Goal: Check status: Check status

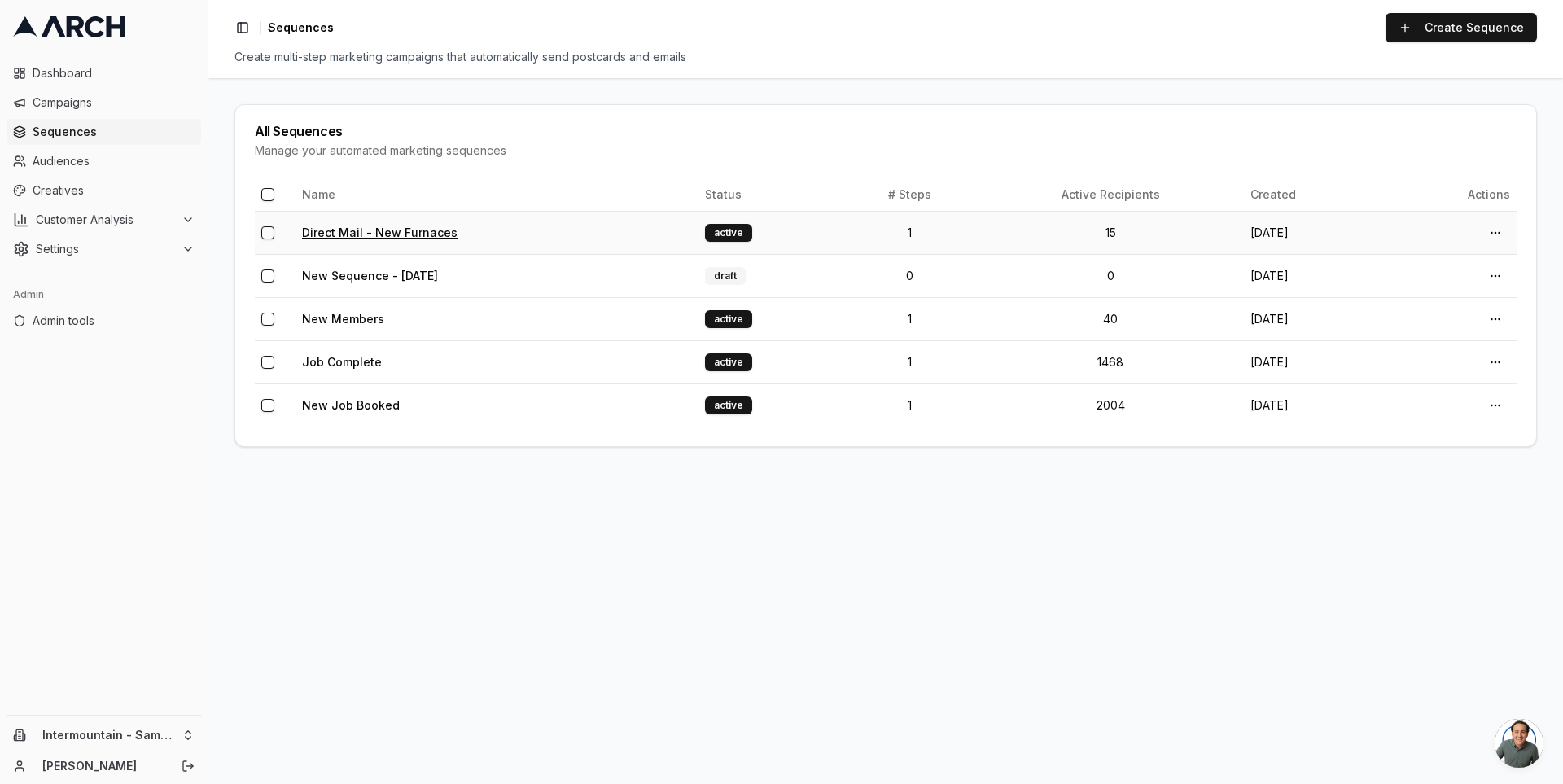
click at [371, 234] on link "Direct Mail - New Furnaces" at bounding box center [380, 232] width 155 height 14
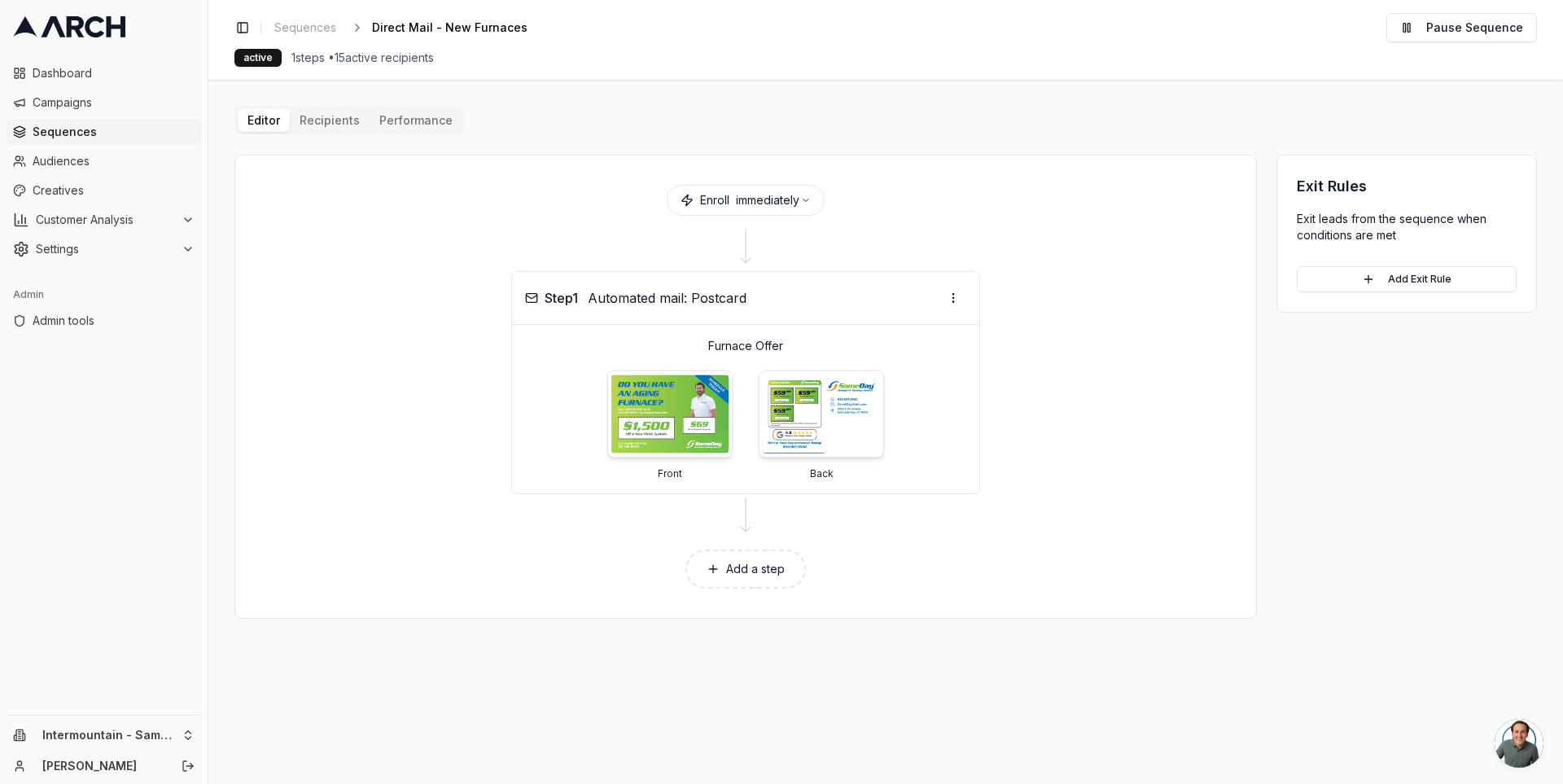
click at [320, 97] on main "Editor Recipients Performance Enroll immediately Step 1 Automated mail: Postcar…" at bounding box center [886, 431] width 1355 height 705
click at [320, 113] on div "Editor Recipients Performance Enroll immediately Step 1 Automated mail: Postcar…" at bounding box center [886, 362] width 1302 height 513
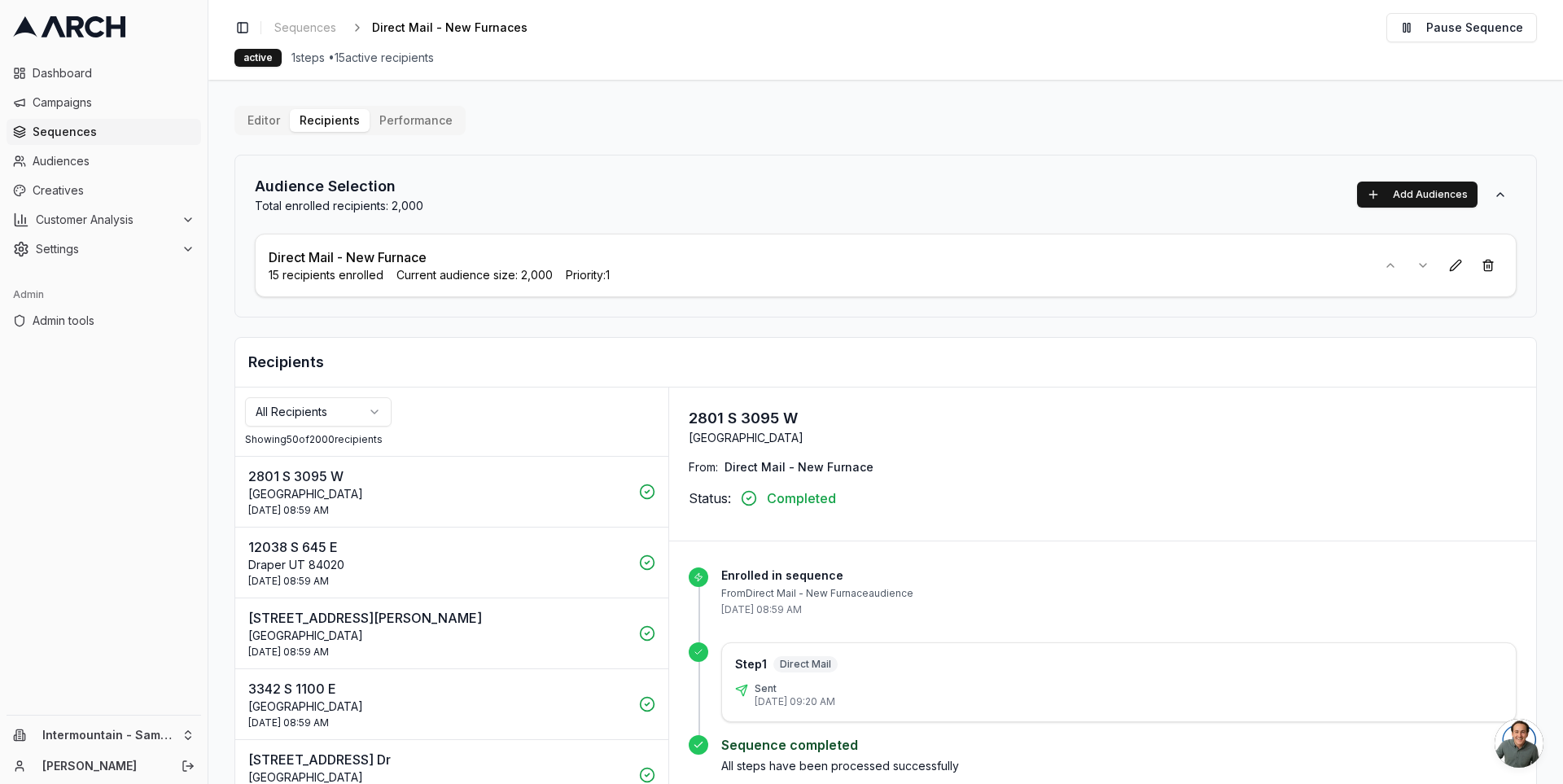
click at [592, 159] on div "Audience Selection Total enrolled recipients: 2,000 Add Audiences Direct Mail -…" at bounding box center [886, 236] width 1302 height 163
click at [96, 132] on span "Sequences" at bounding box center [114, 132] width 162 height 16
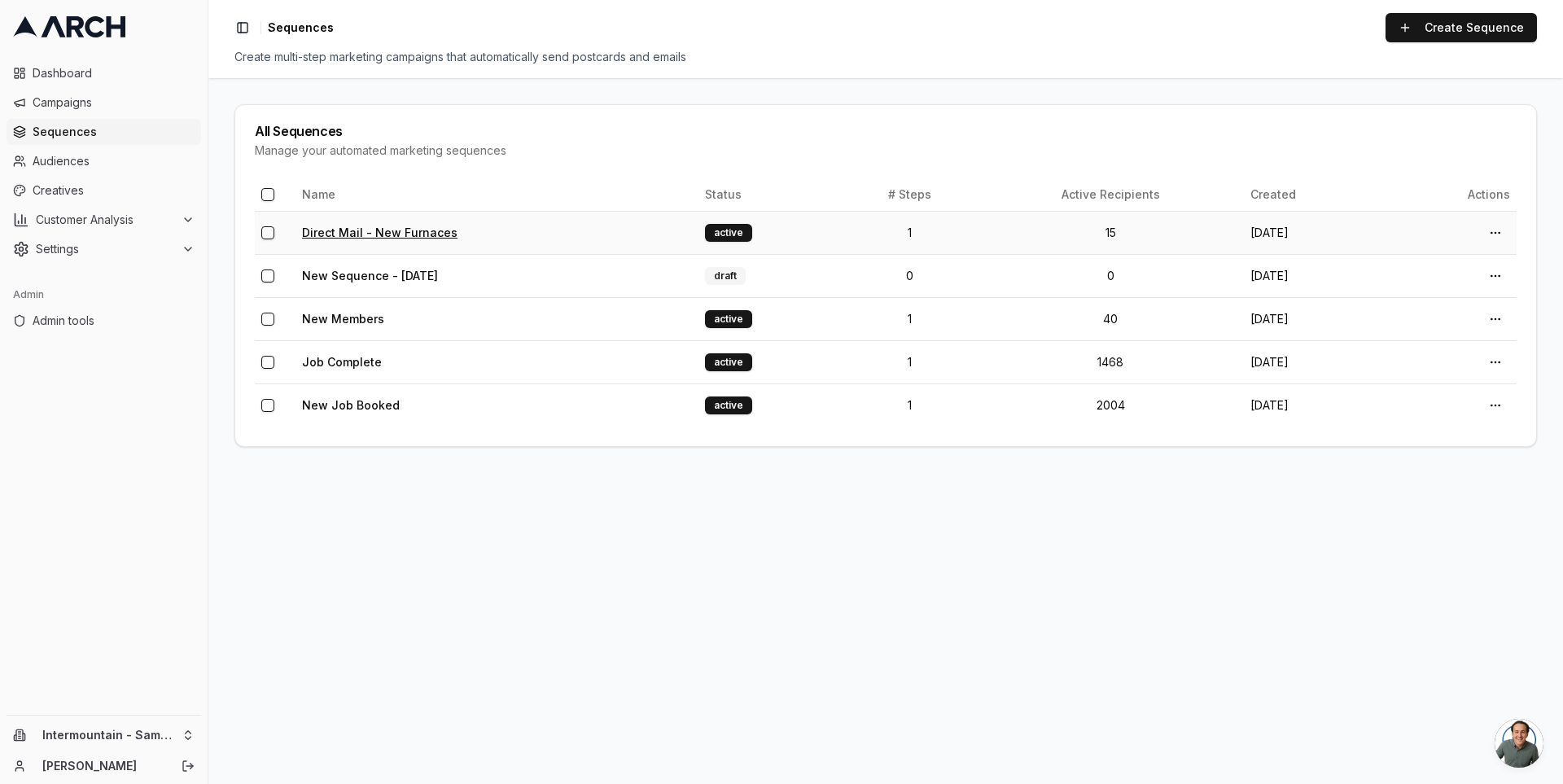
click at [370, 233] on link "Direct Mail - New Furnaces" at bounding box center [380, 232] width 155 height 14
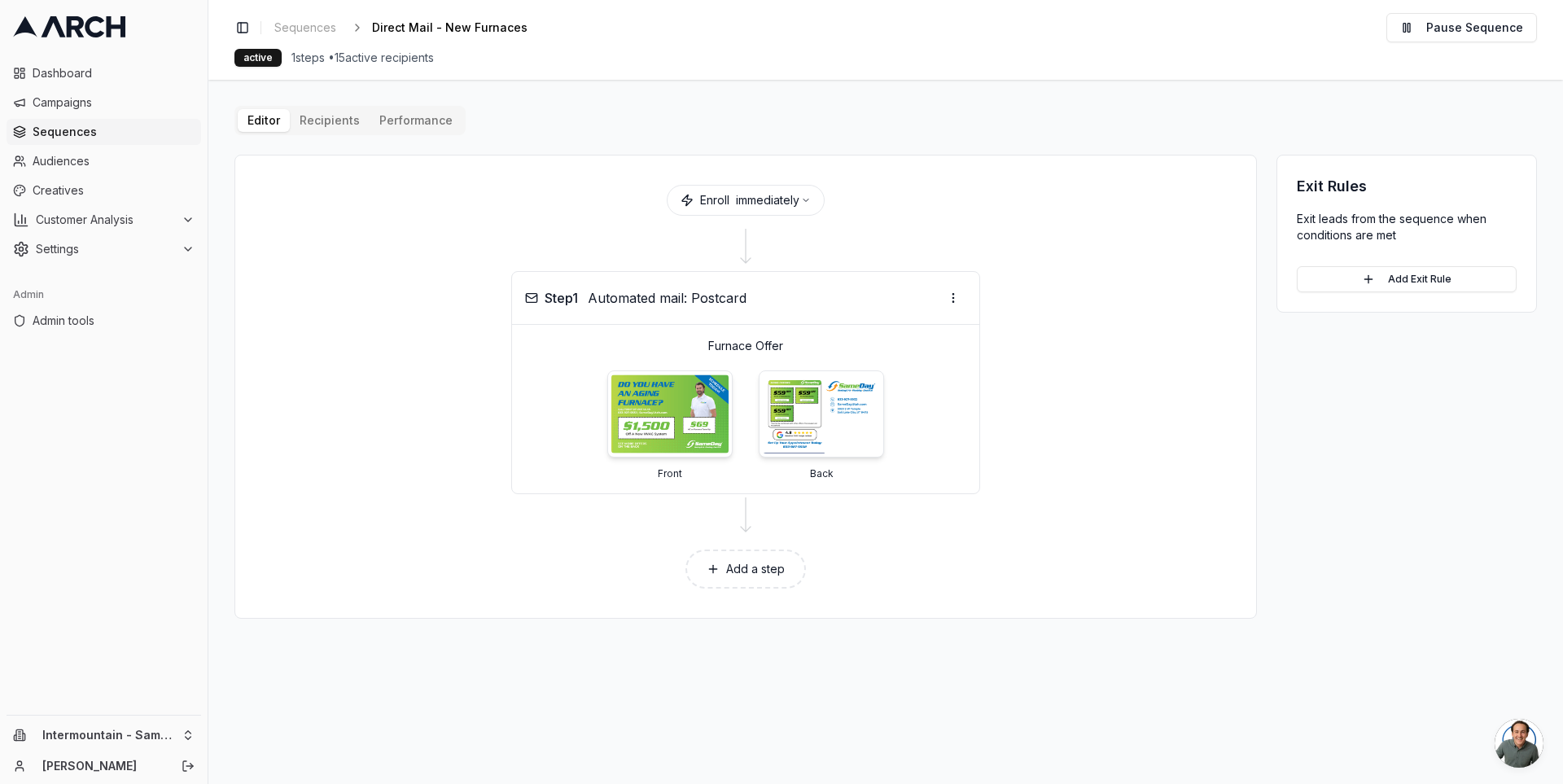
click at [327, 127] on div "Editor Recipients Performance Enroll immediately Step 1 Automated mail: Postcar…" at bounding box center [886, 362] width 1302 height 513
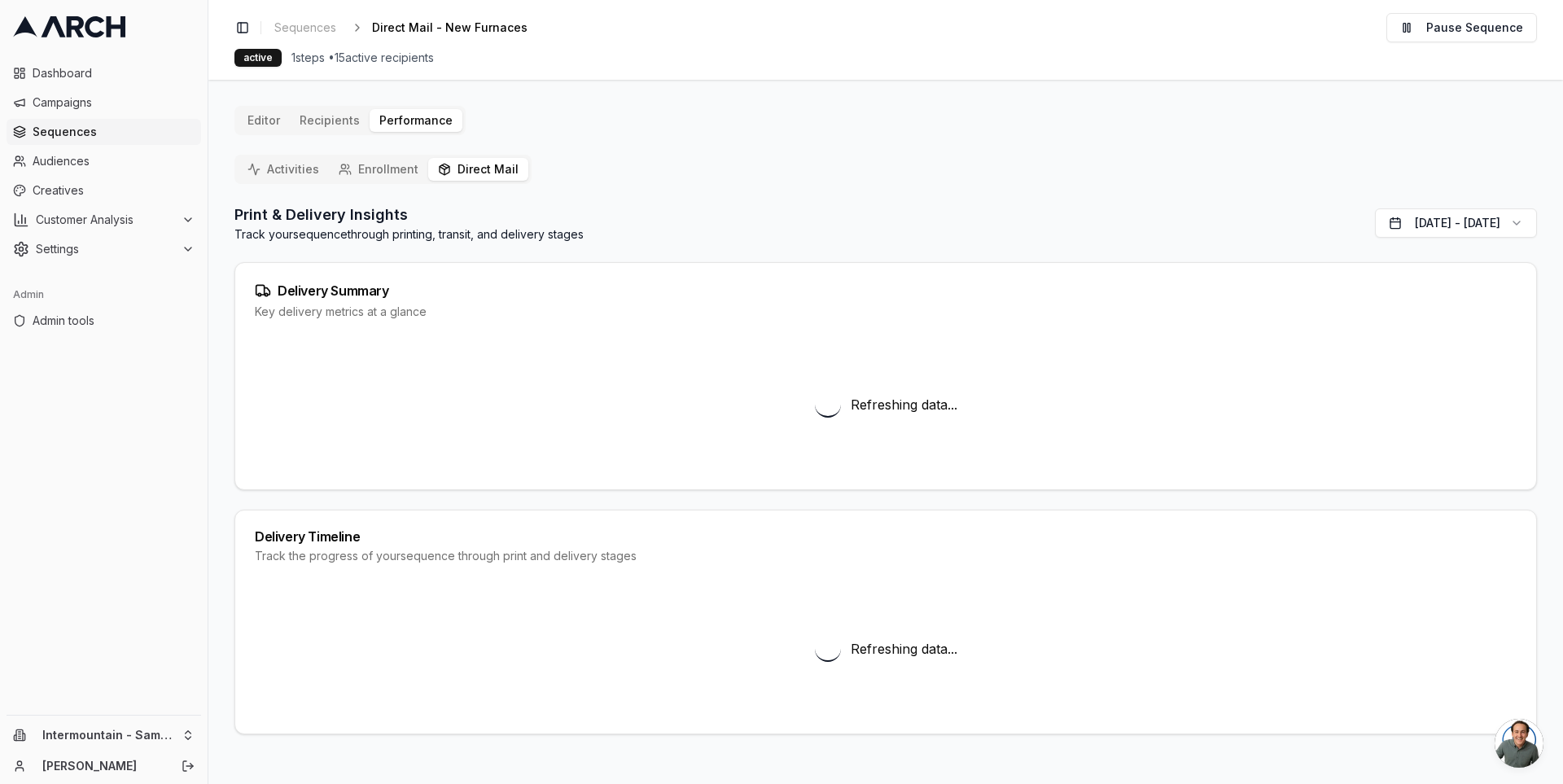
click at [477, 169] on button "Direct Mail" at bounding box center [477, 169] width 100 height 23
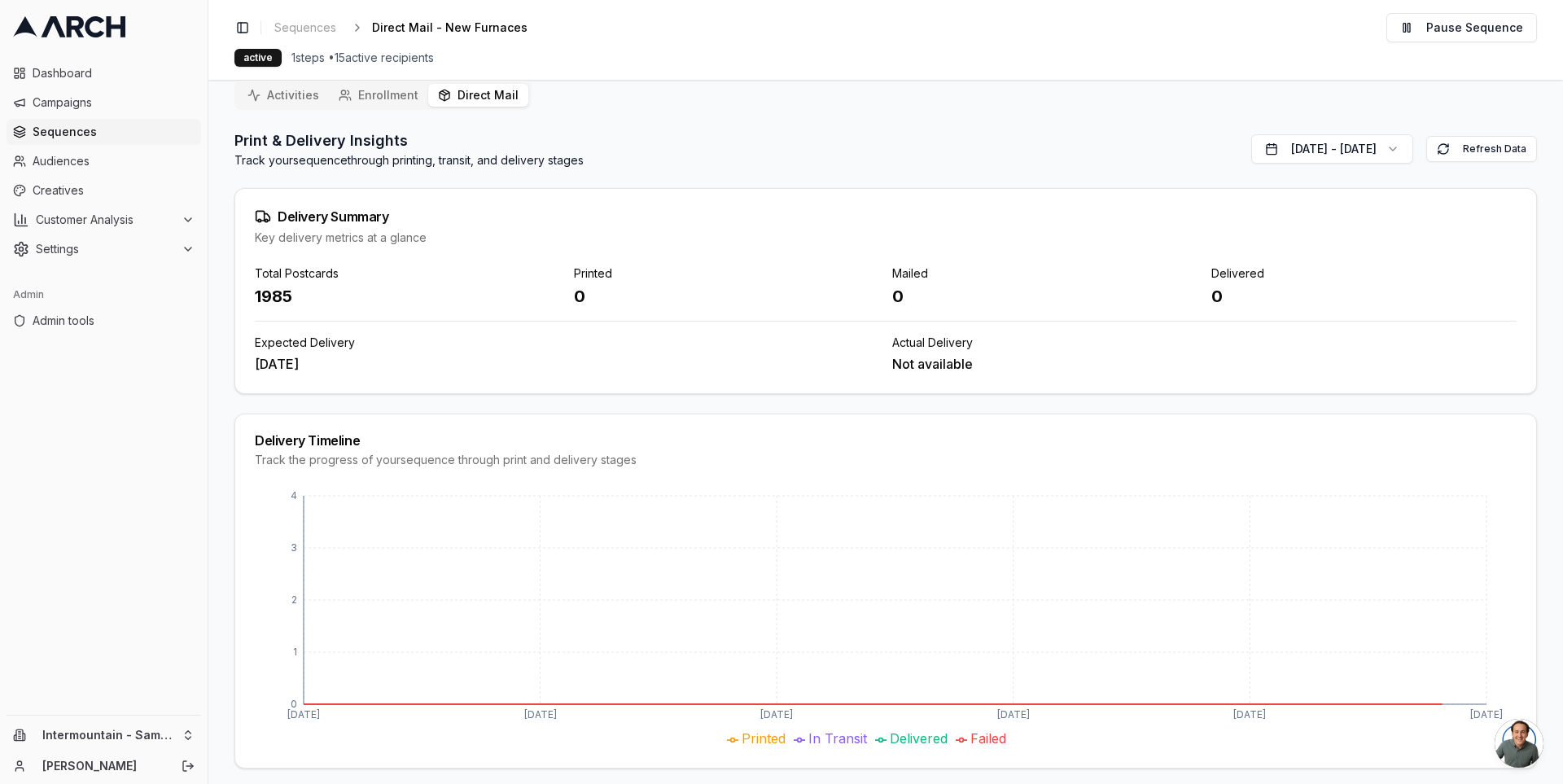
scroll to position [81, 0]
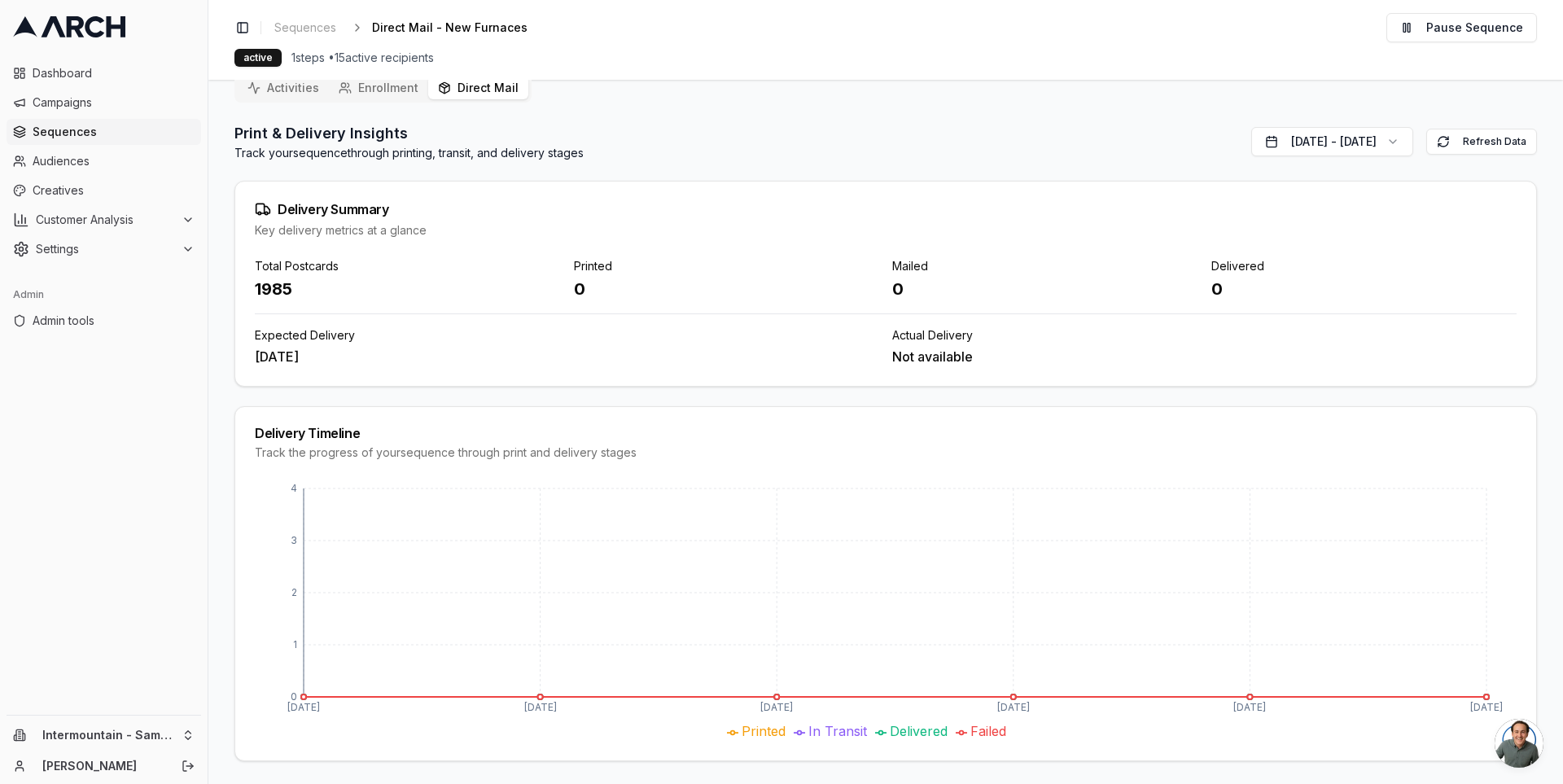
click at [278, 281] on div "1985" at bounding box center [407, 289] width 306 height 23
click at [287, 288] on div "1985" at bounding box center [407, 289] width 306 height 23
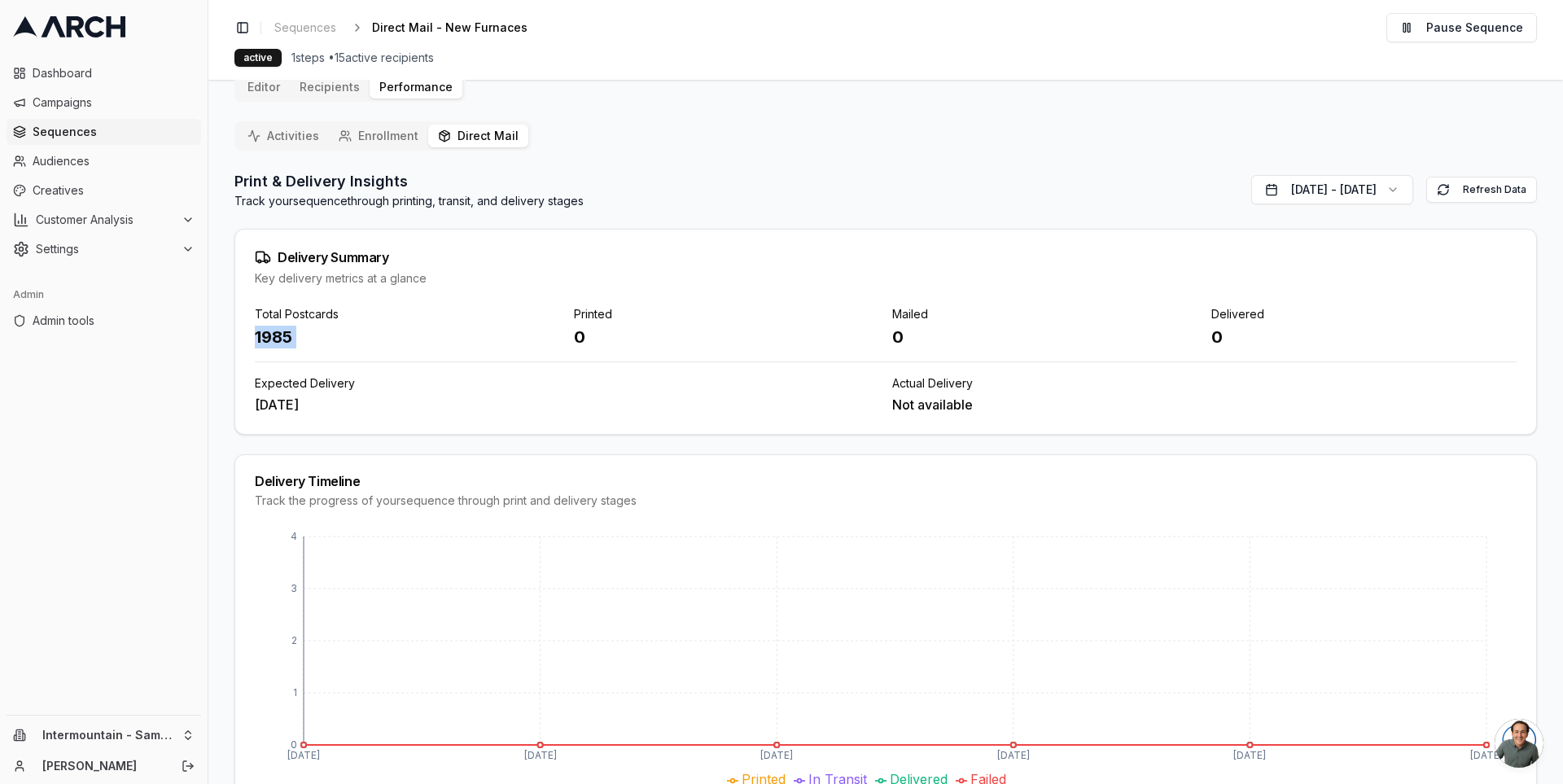
scroll to position [0, 0]
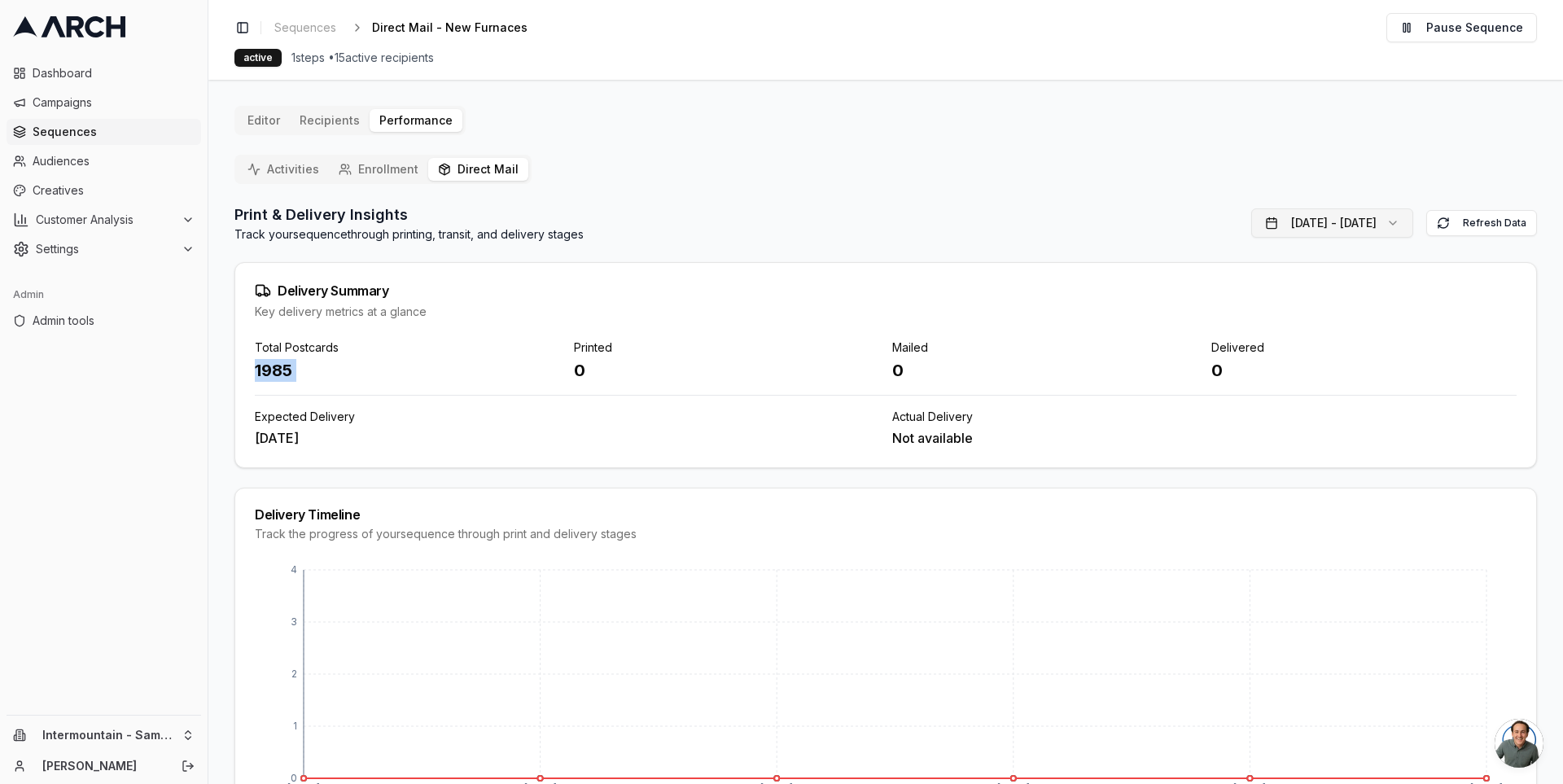
click at [1313, 217] on button "Oct 1, 2025 - Oct 7, 2025" at bounding box center [1332, 223] width 162 height 29
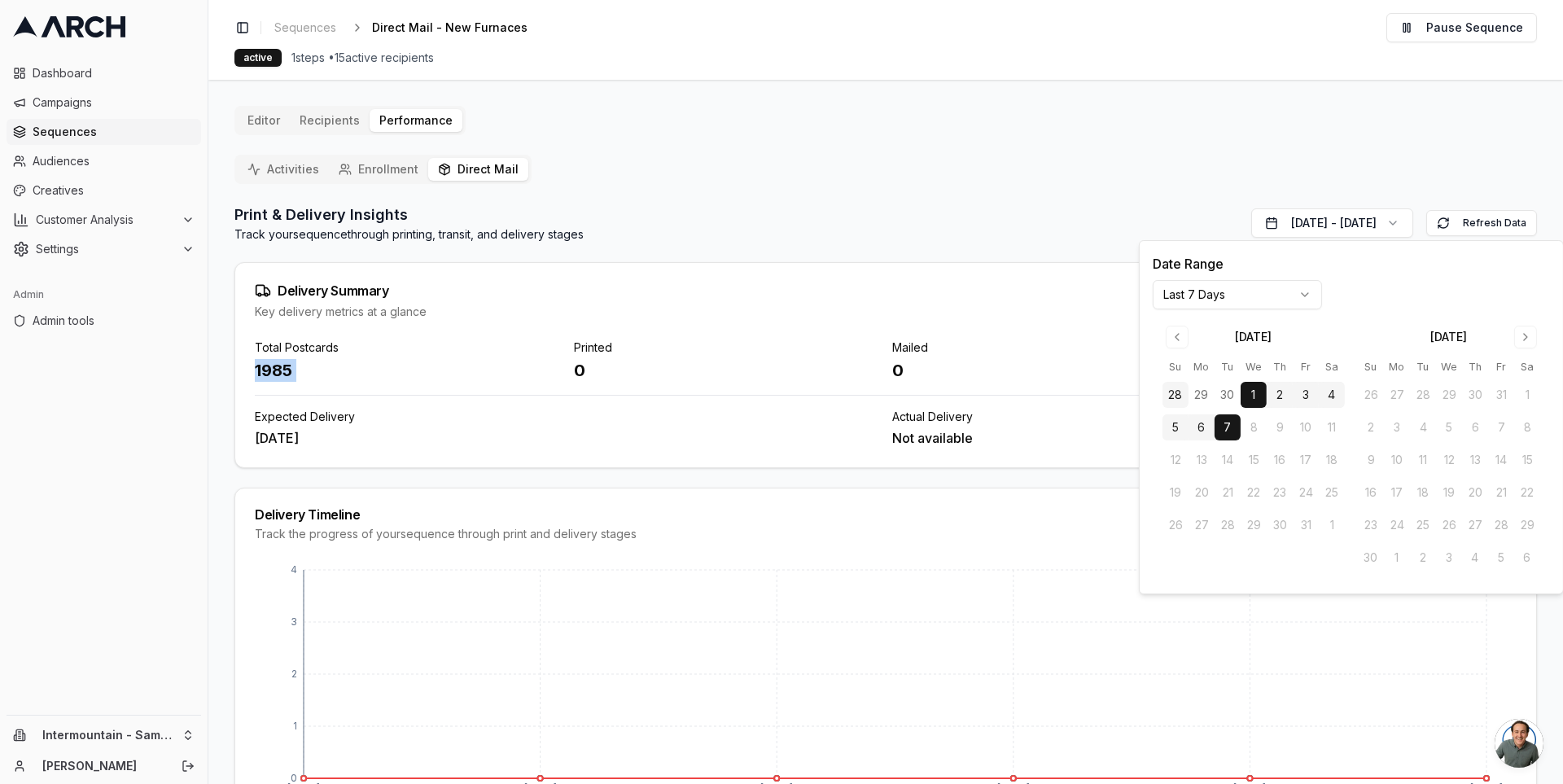
click at [1174, 388] on button "28" at bounding box center [1175, 395] width 26 height 26
click at [1180, 328] on button "Go to previous month" at bounding box center [1177, 336] width 23 height 23
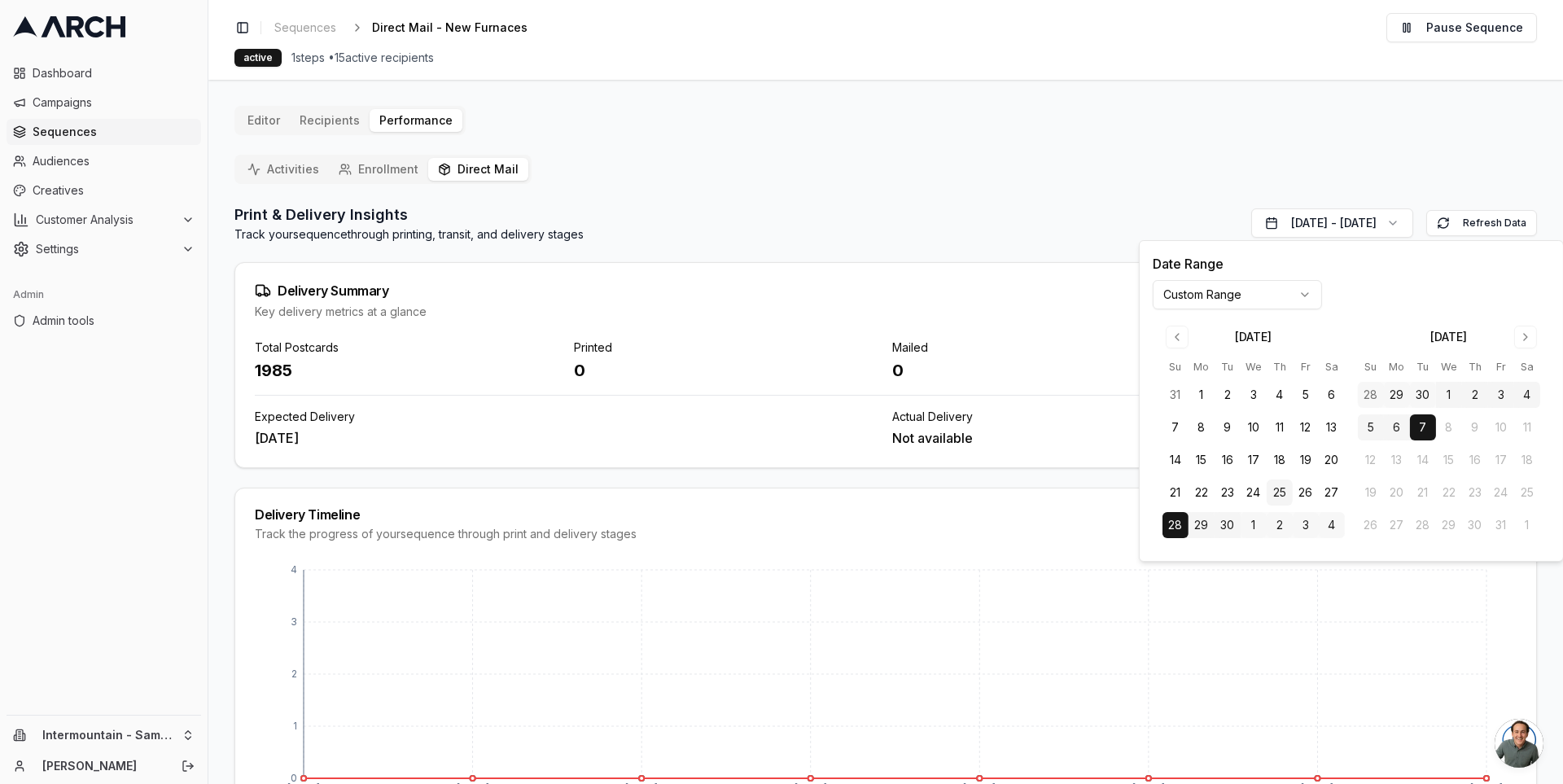
click at [1279, 487] on button "25" at bounding box center [1279, 492] width 26 height 26
click at [1466, 217] on button "Refresh Data" at bounding box center [1482, 223] width 111 height 26
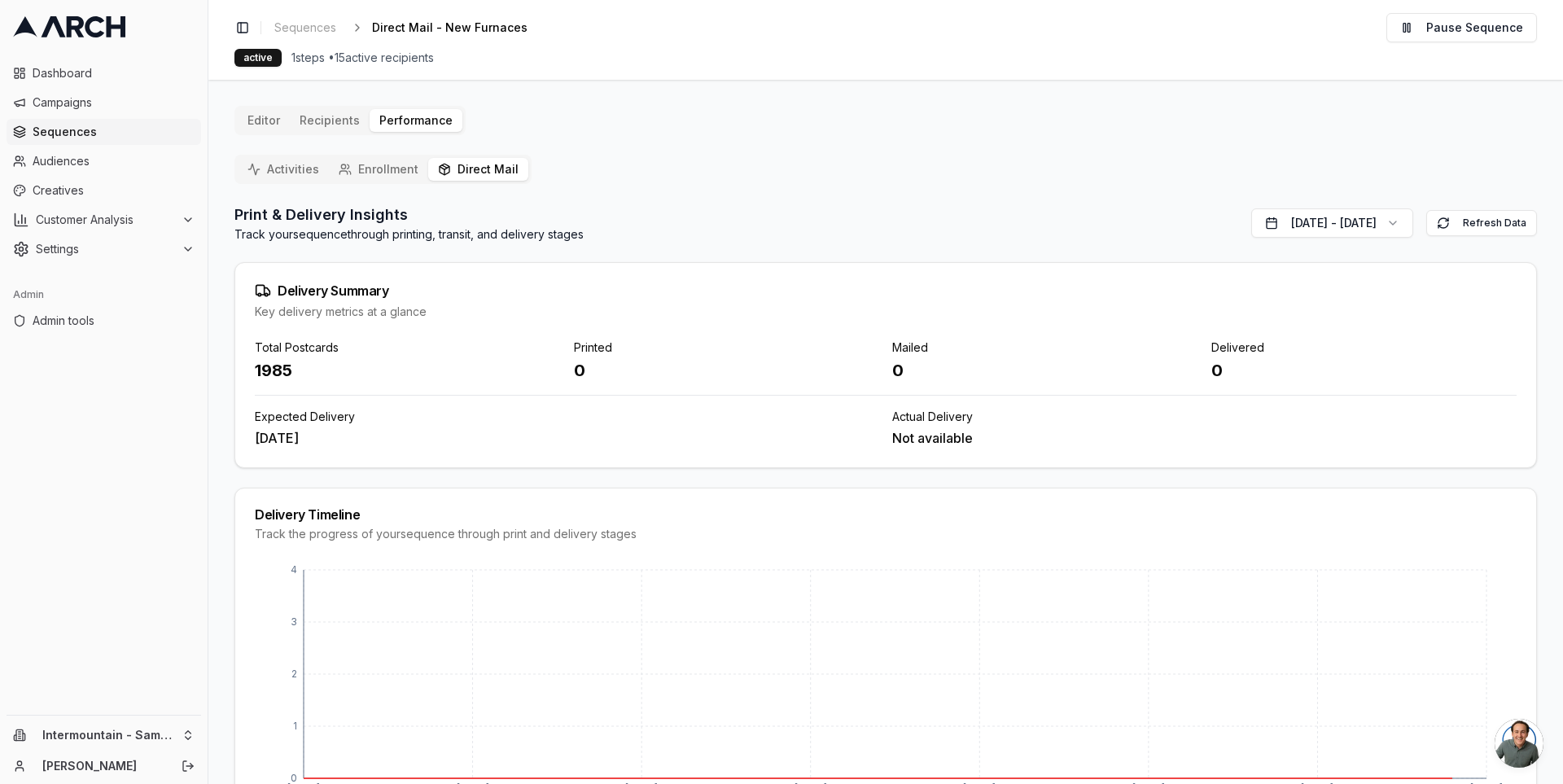
scroll to position [81, 0]
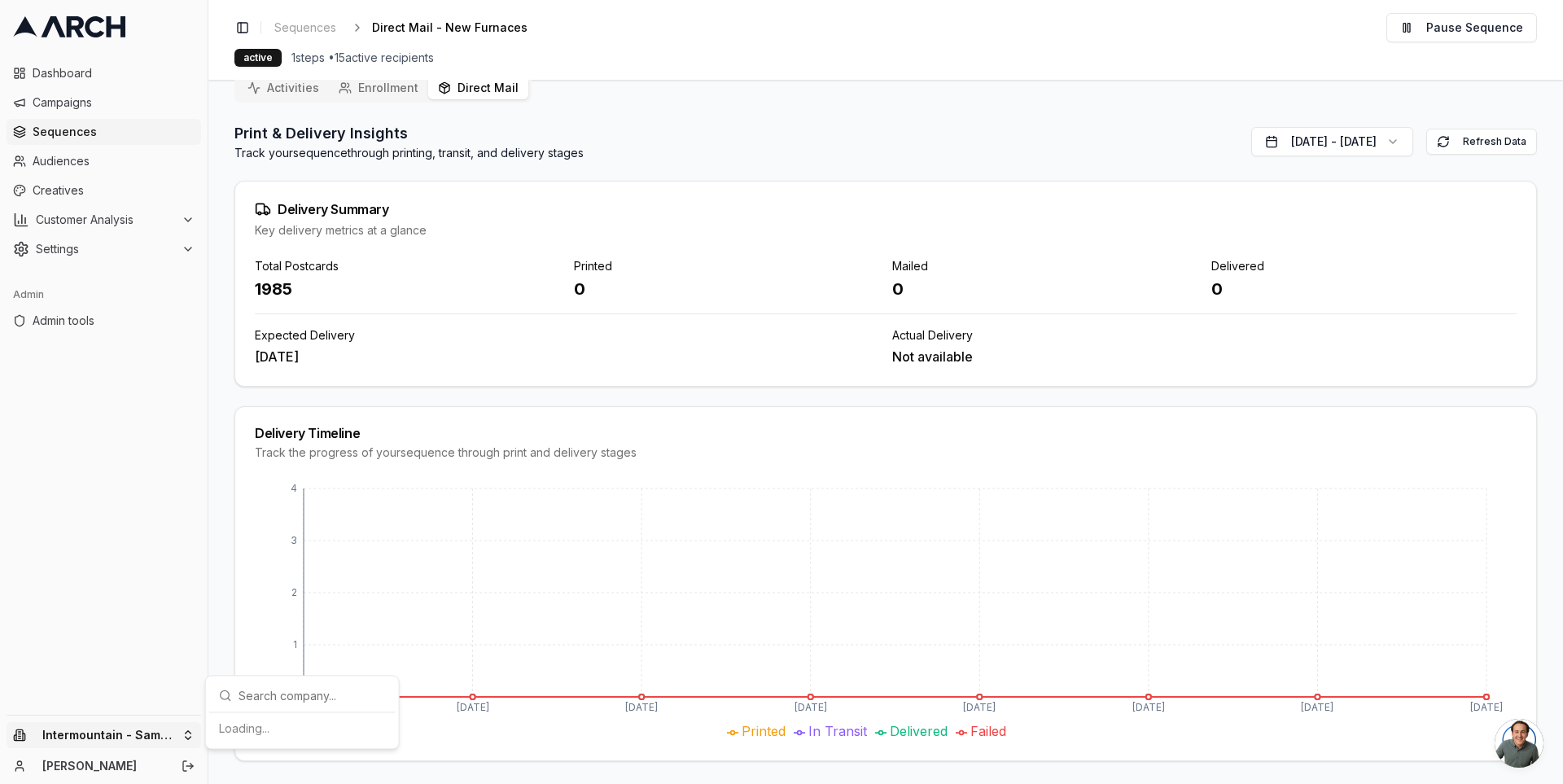
click at [190, 732] on html "Dashboard Campaigns Sequences Audiences Creatives Customer Analysis Settings Ad…" at bounding box center [782, 392] width 1563 height 784
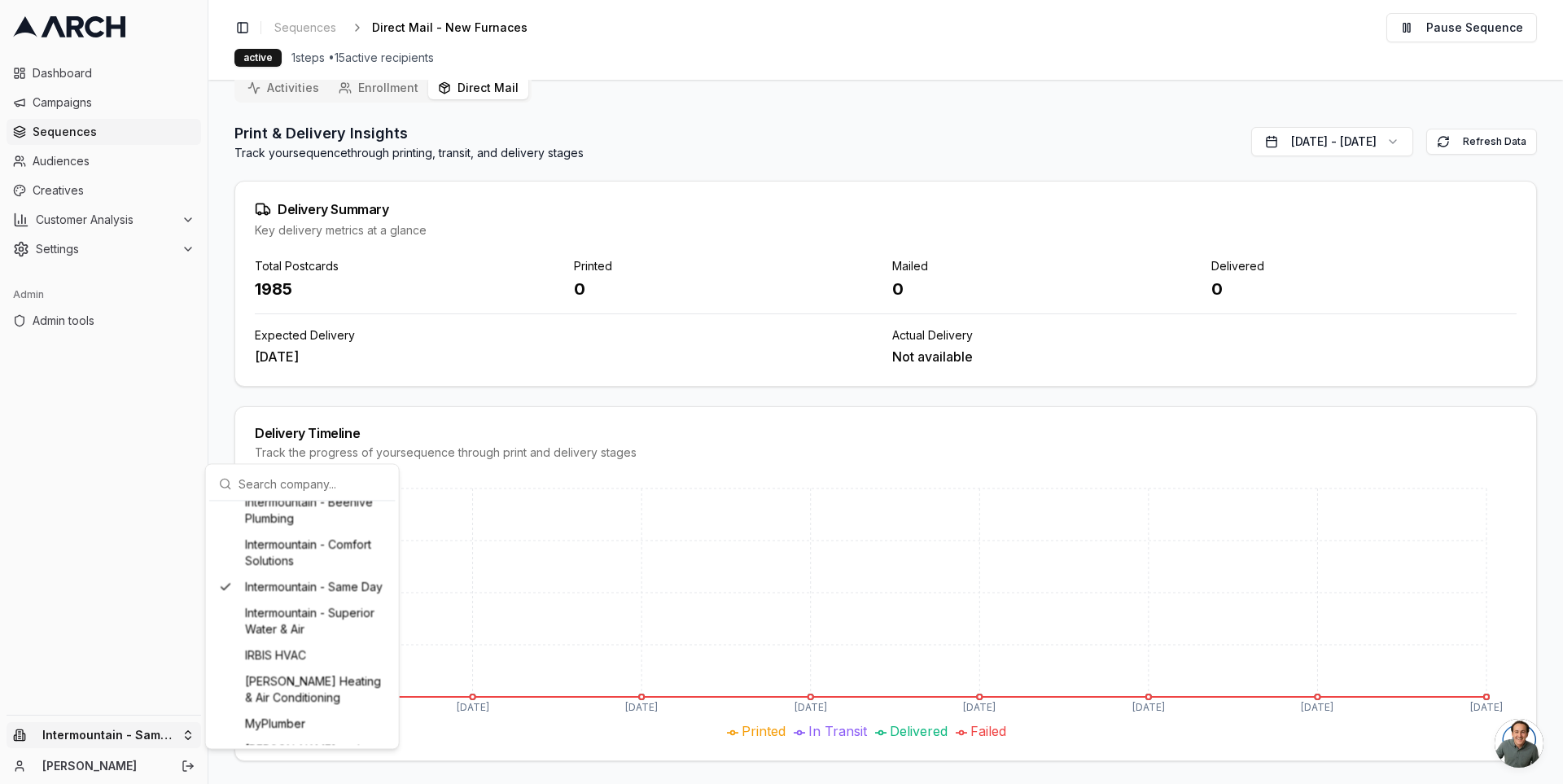
scroll to position [1152, 0]
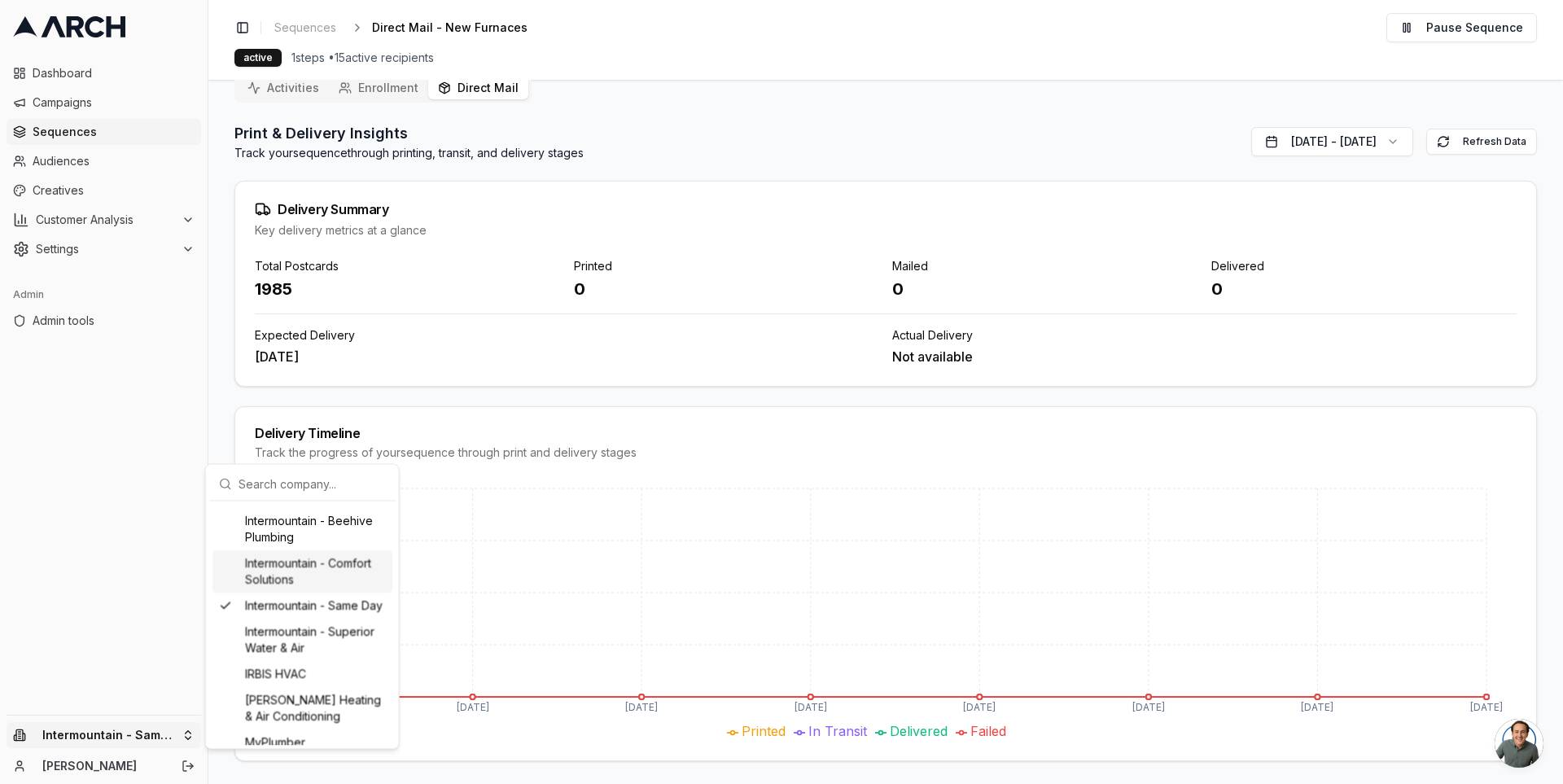
click at [283, 593] on div "Intermountain - Comfort Solutions" at bounding box center [302, 571] width 180 height 43
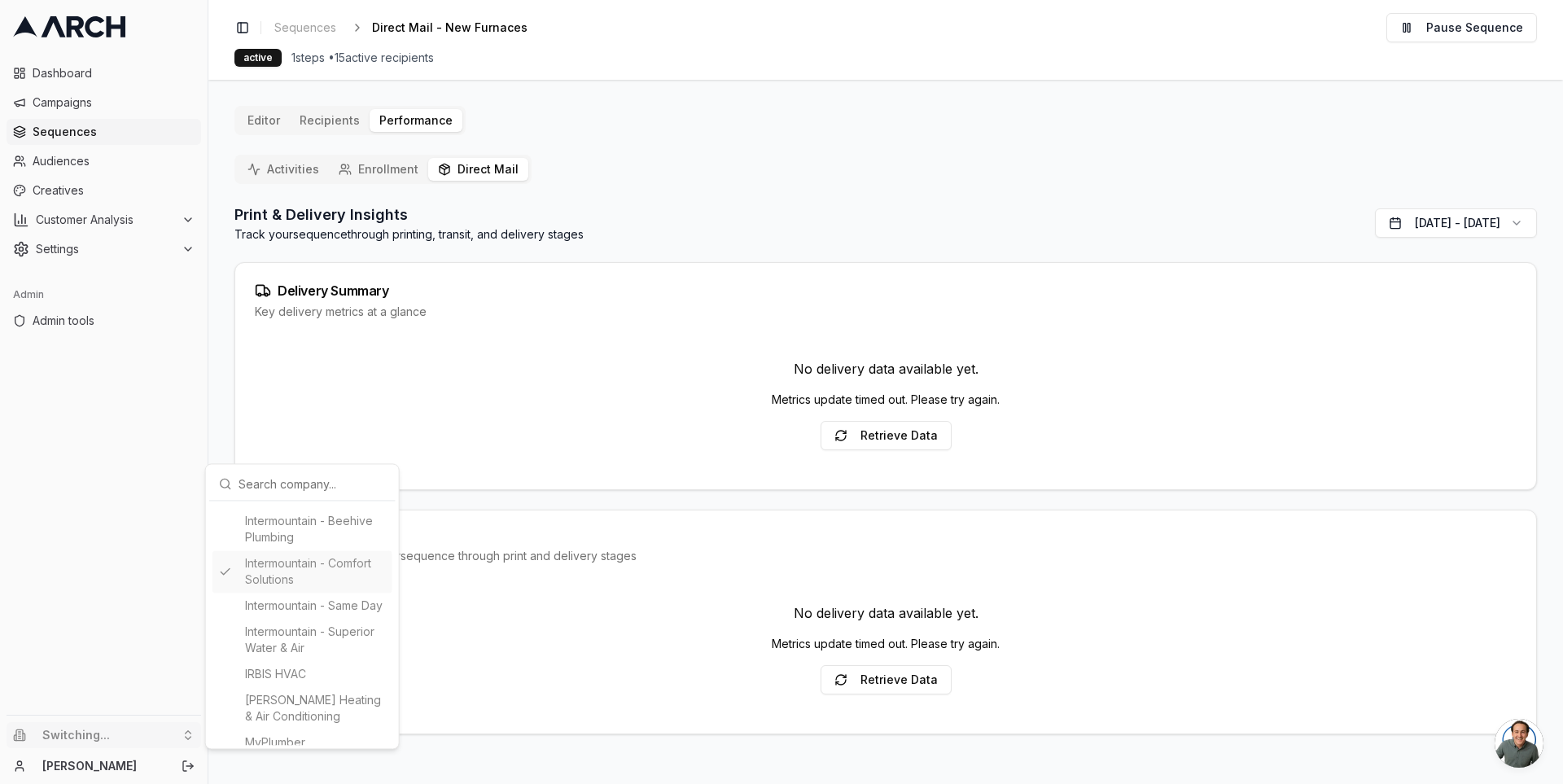
scroll to position [0, 0]
click at [219, 427] on html "Dashboard Campaigns Sequences Audiences Creatives Customer Analysis Settings Ad…" at bounding box center [782, 392] width 1563 height 784
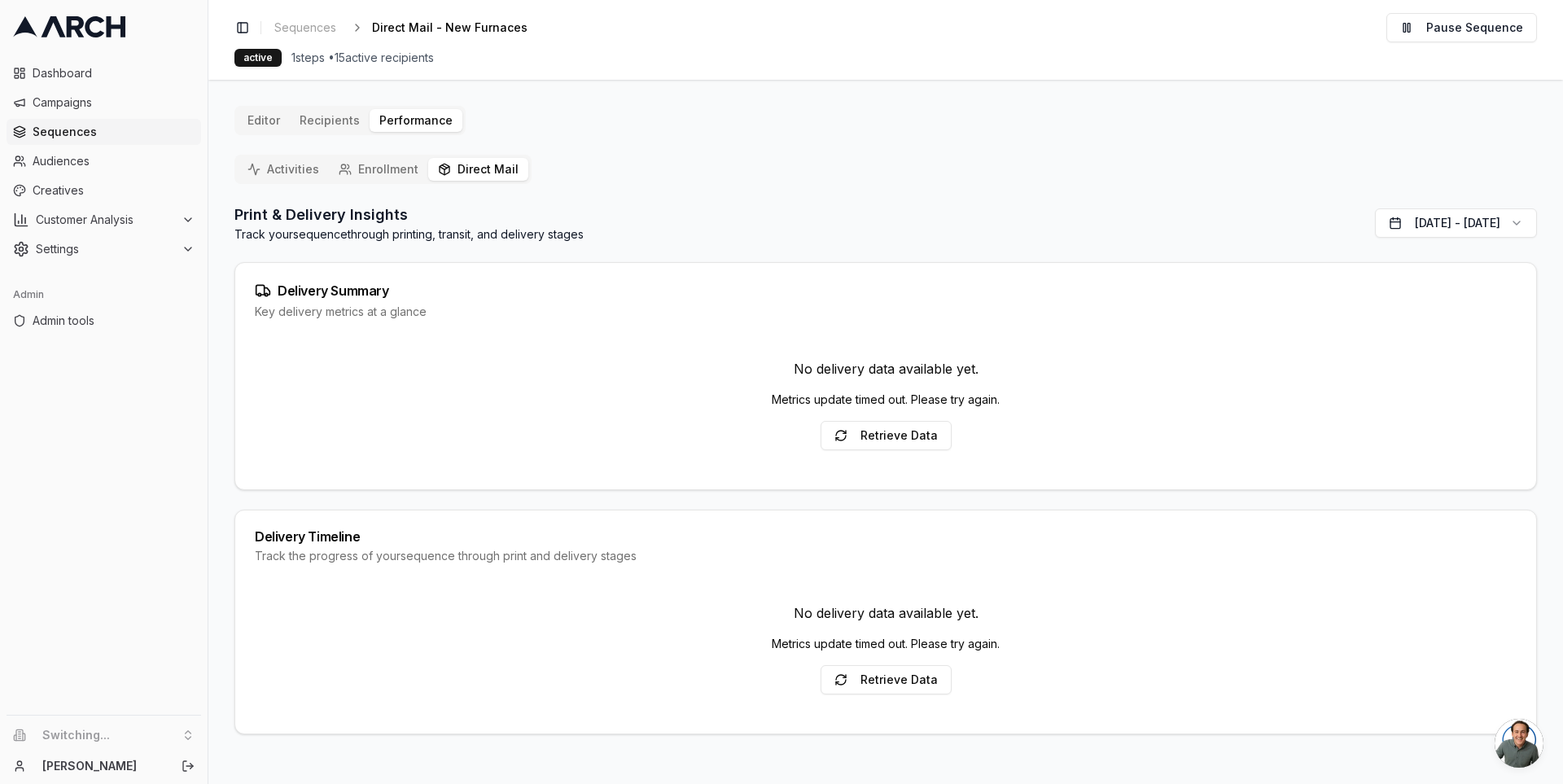
click at [88, 136] on span "Sequences" at bounding box center [114, 132] width 162 height 16
